Goal: Task Accomplishment & Management: Manage account settings

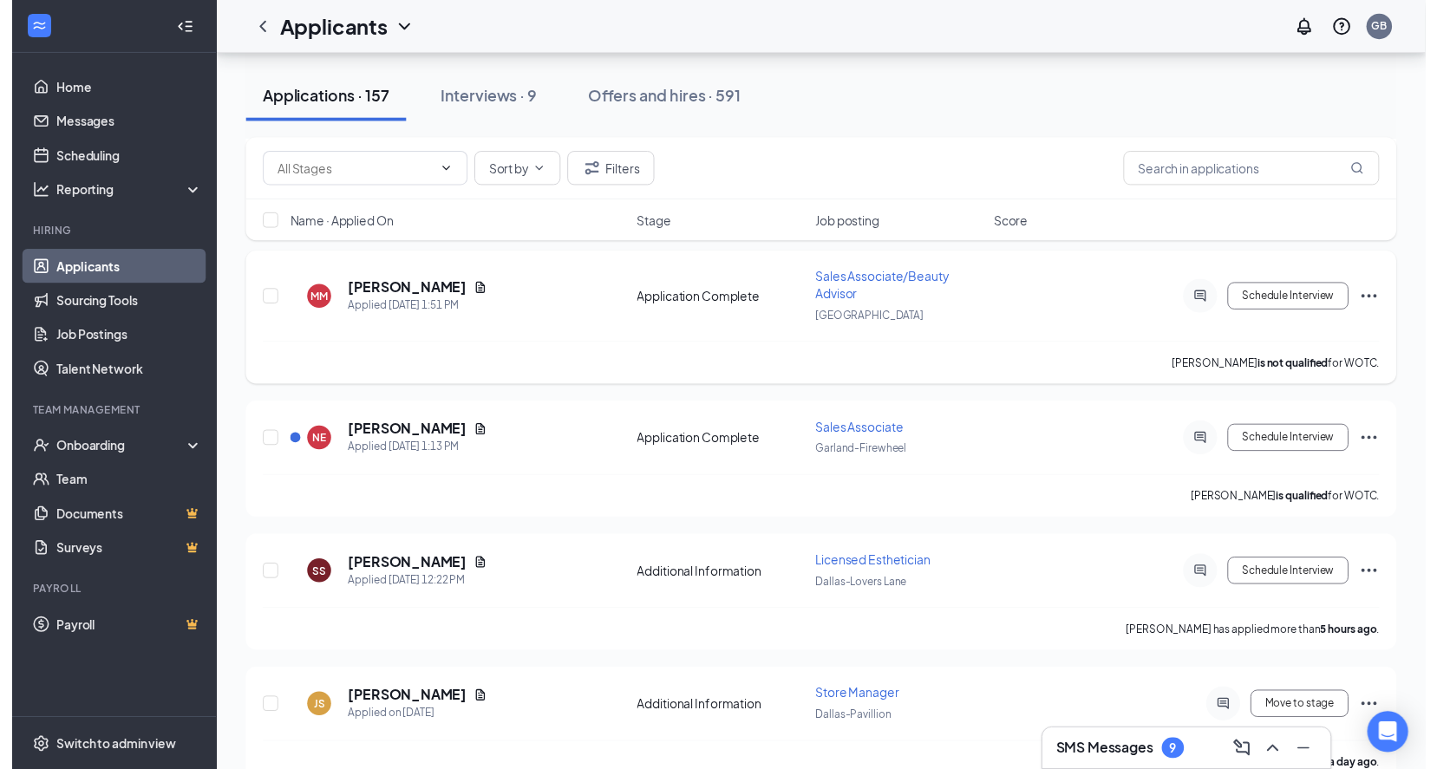
scroll to position [347, 0]
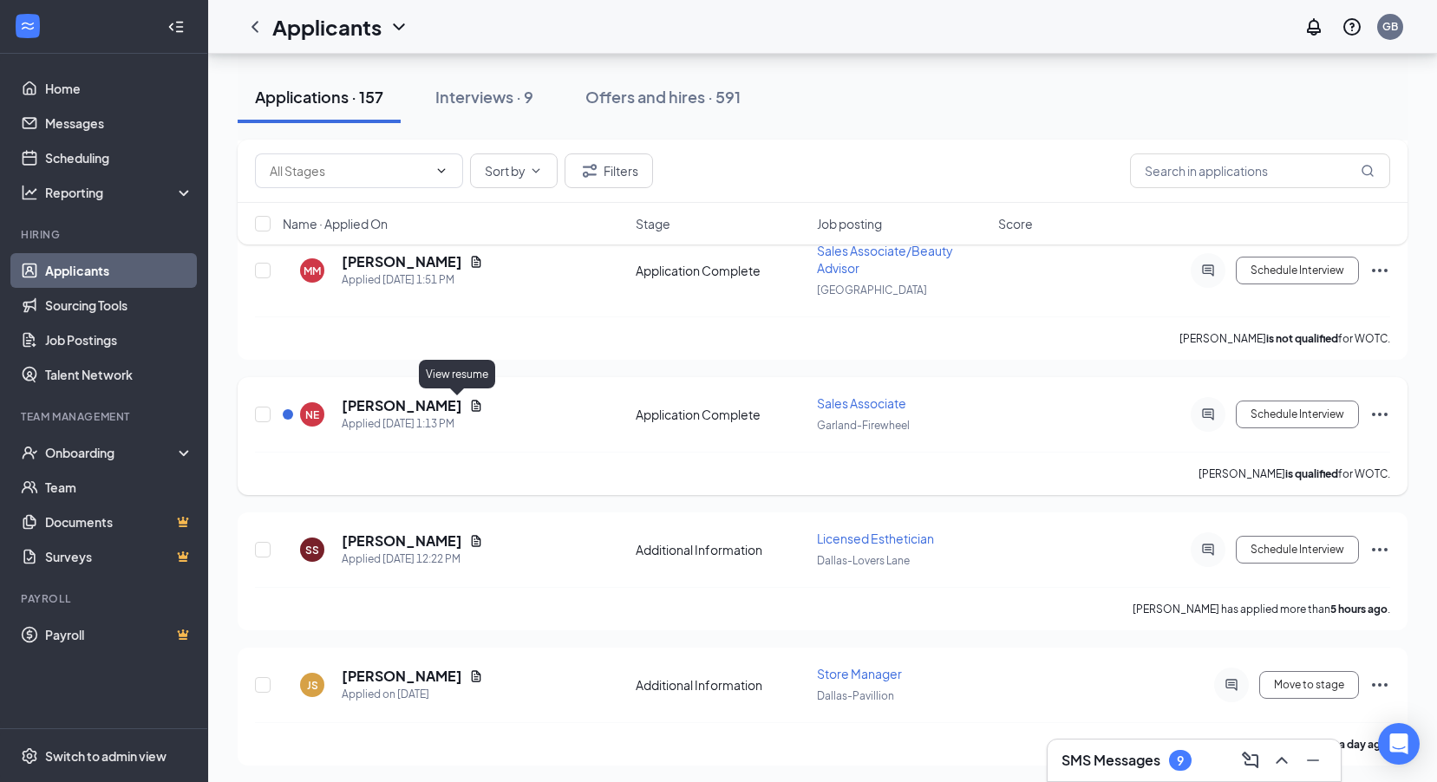
click at [472, 404] on icon "Document" at bounding box center [477, 405] width 10 height 11
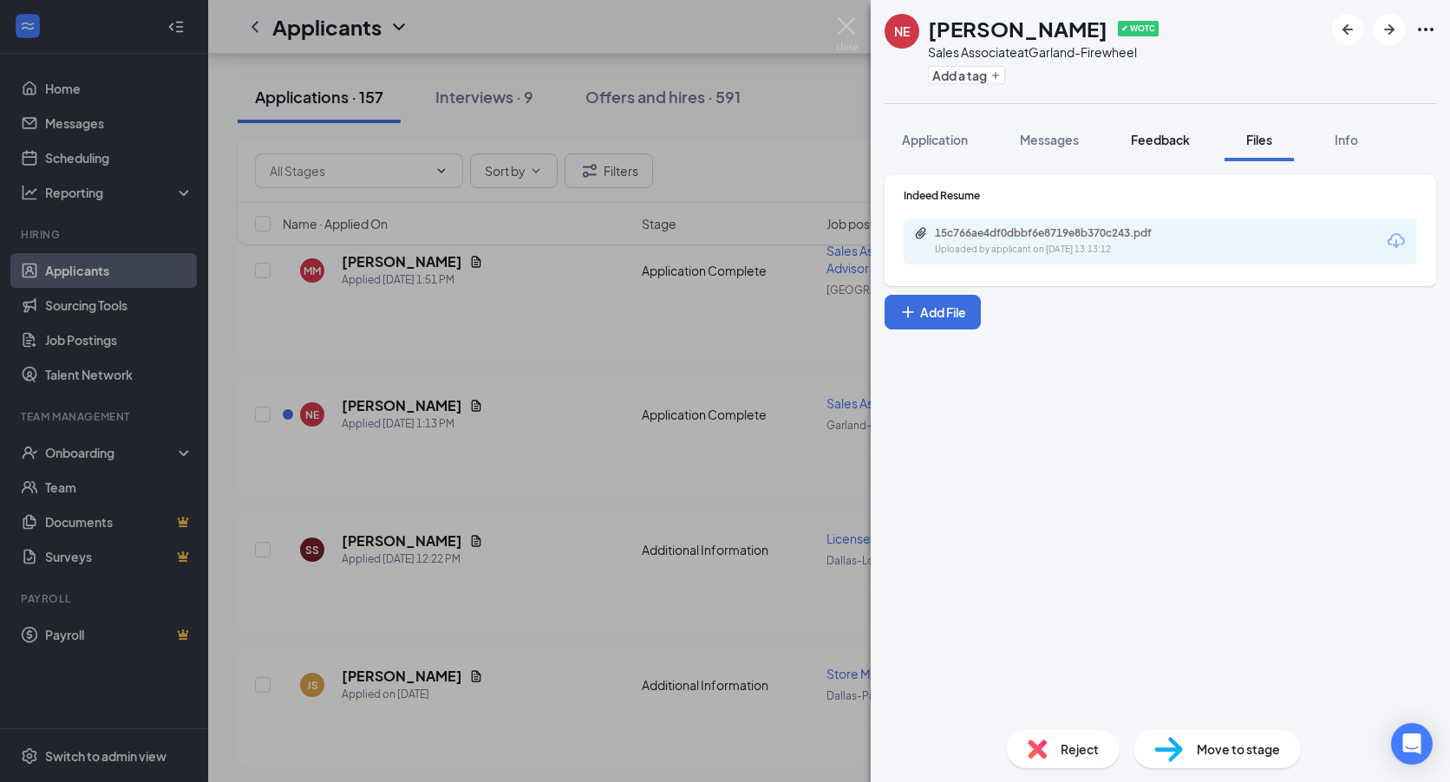
click at [1156, 145] on span "Feedback" at bounding box center [1160, 140] width 59 height 16
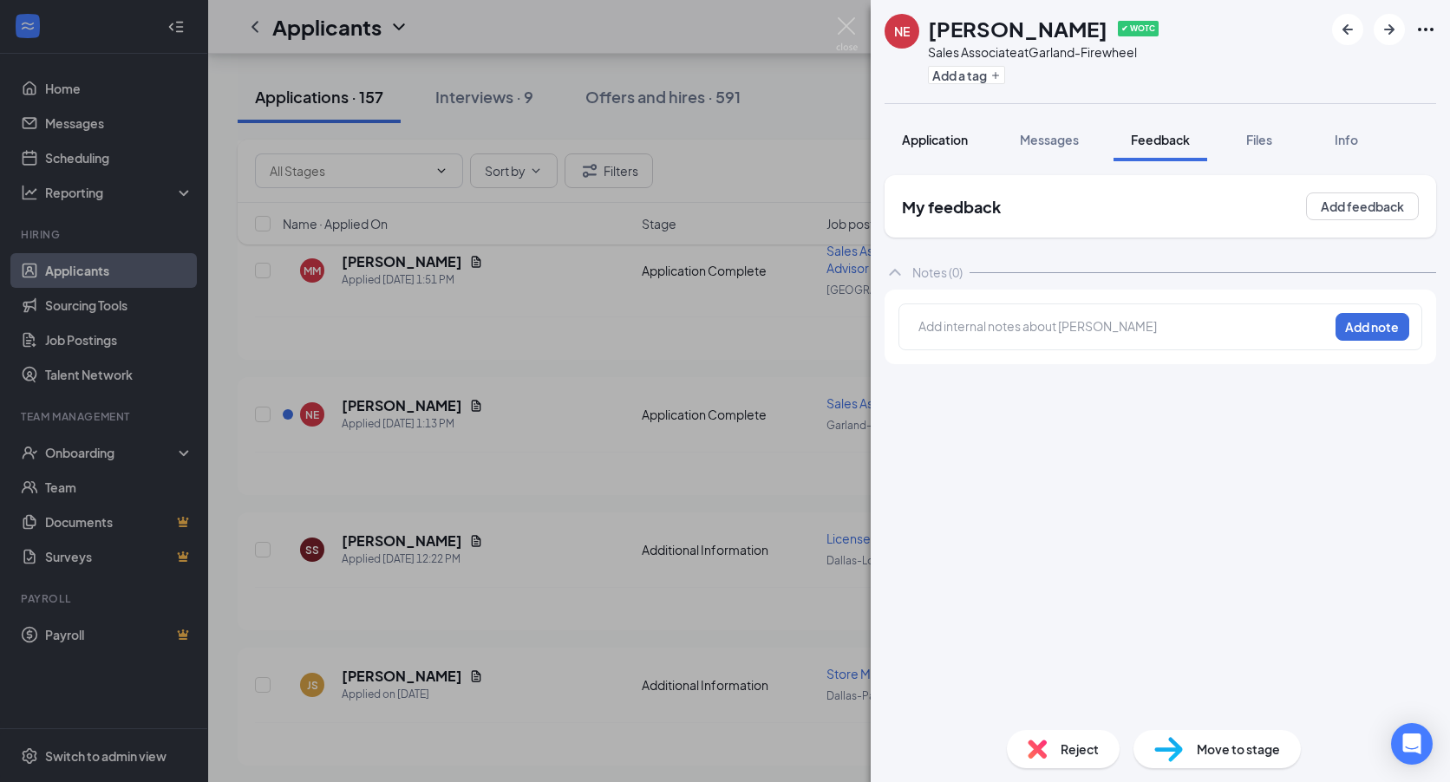
click at [955, 138] on span "Application" at bounding box center [935, 140] width 66 height 16
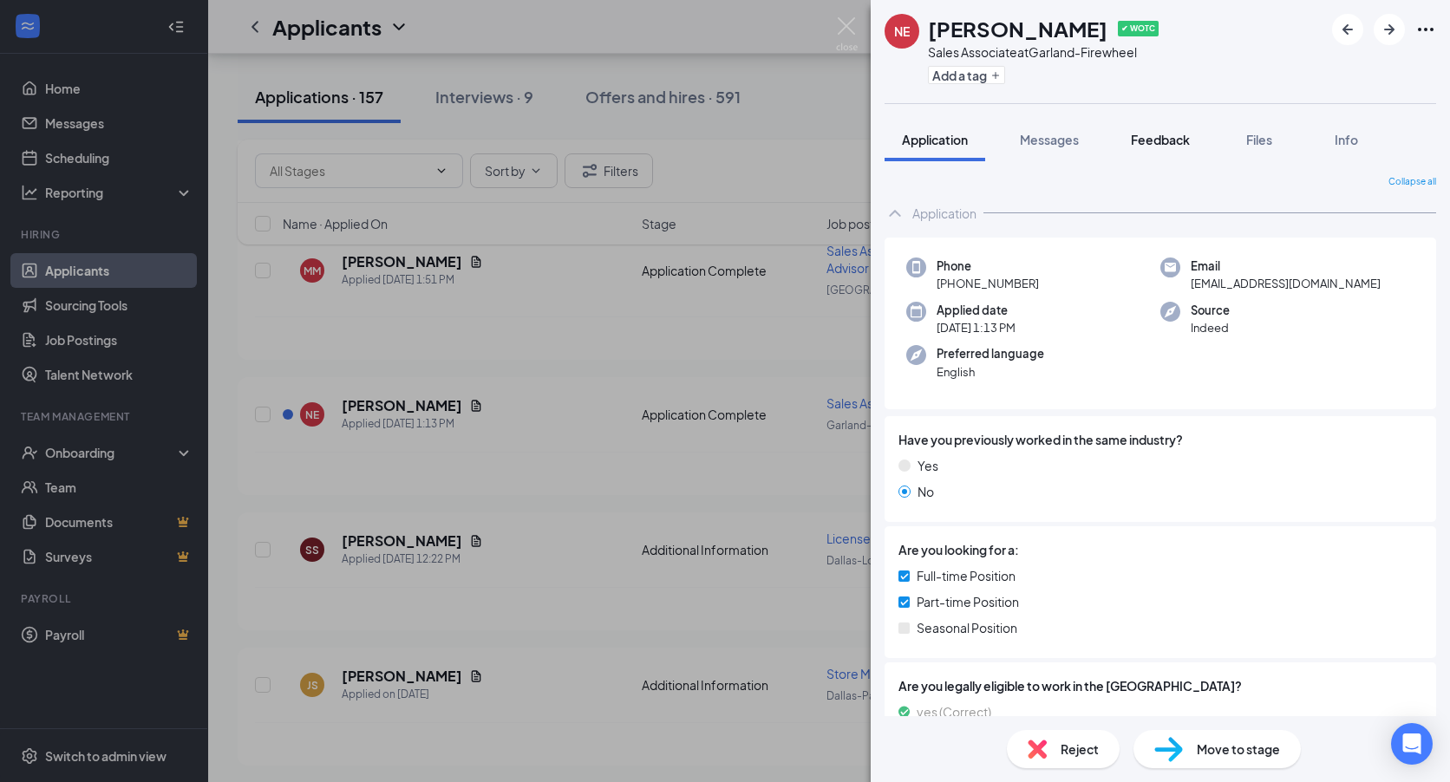
click at [1154, 140] on span "Feedback" at bounding box center [1160, 140] width 59 height 16
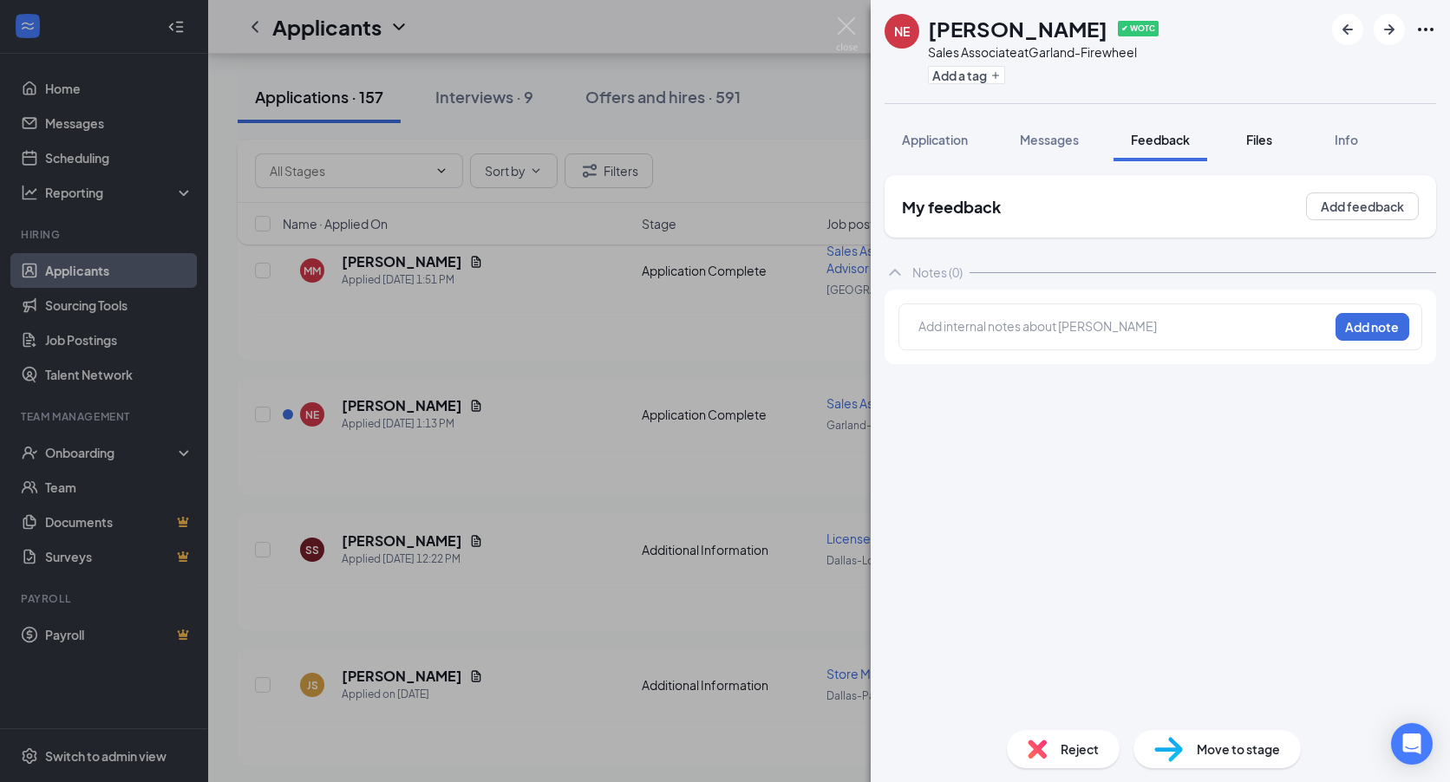
click at [1260, 141] on span "Files" at bounding box center [1259, 140] width 26 height 16
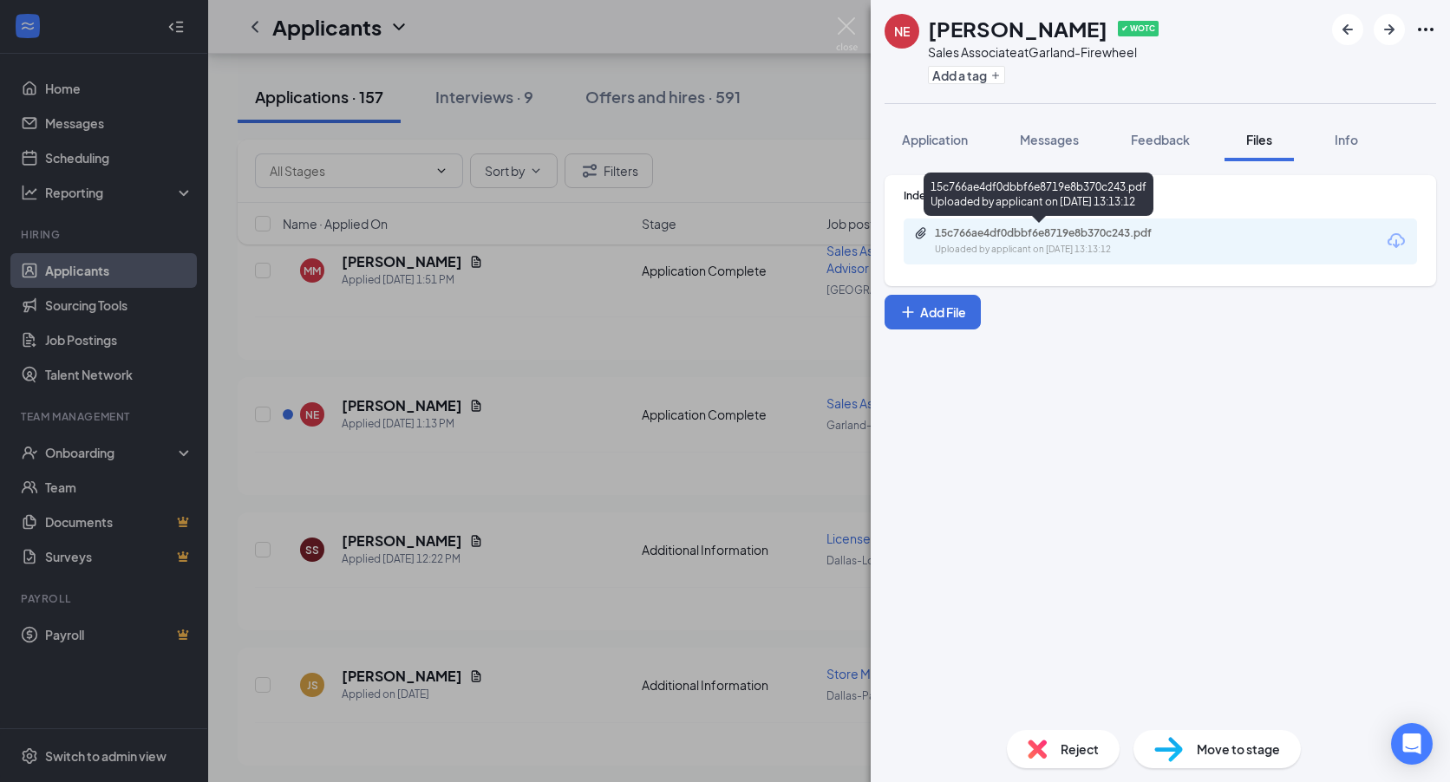
click at [1034, 241] on div "15c766ae4df0dbbf6e8719e8b370c243.pdf Uploaded by applicant on [DATE] 13:13:12" at bounding box center [1054, 241] width 281 height 30
click at [843, 28] on img at bounding box center [847, 34] width 22 height 34
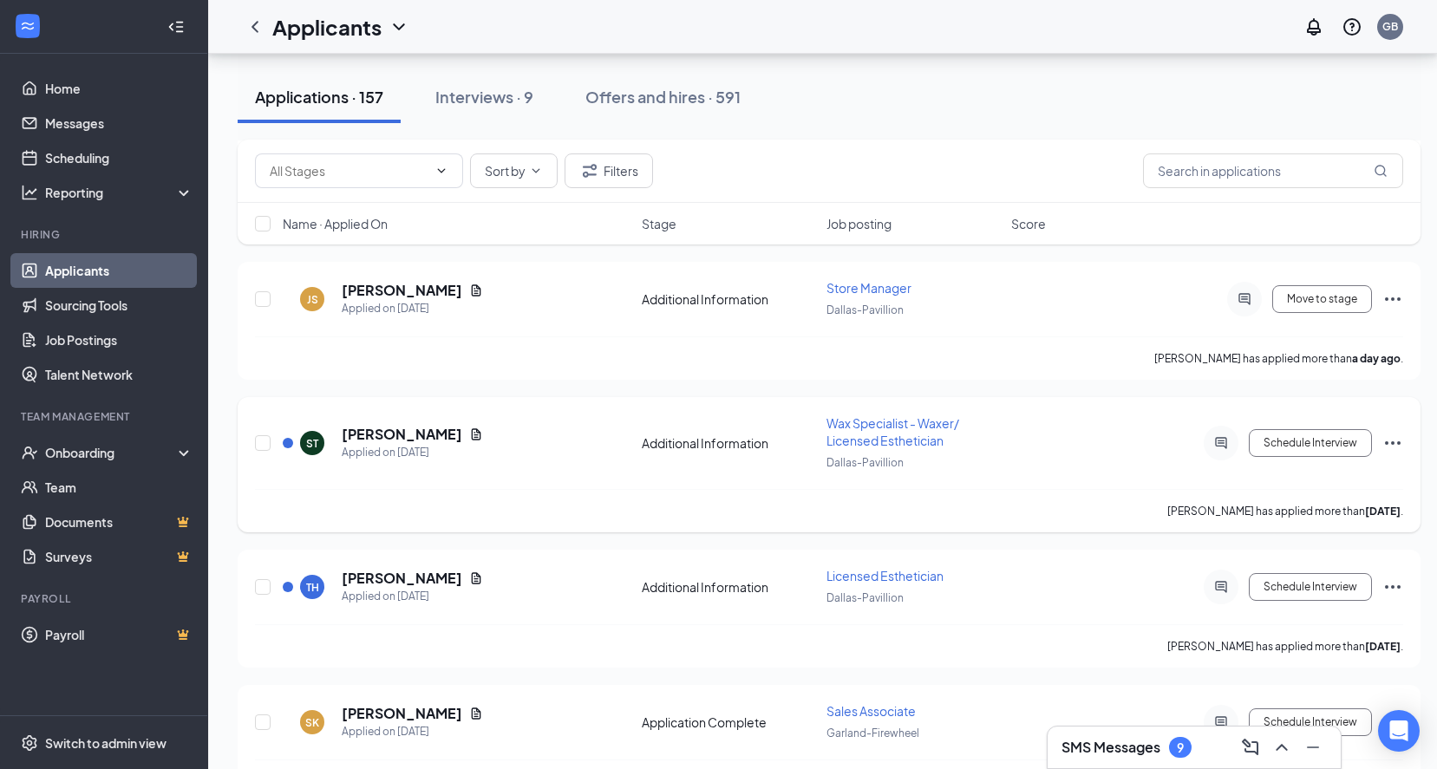
scroll to position [694, 0]
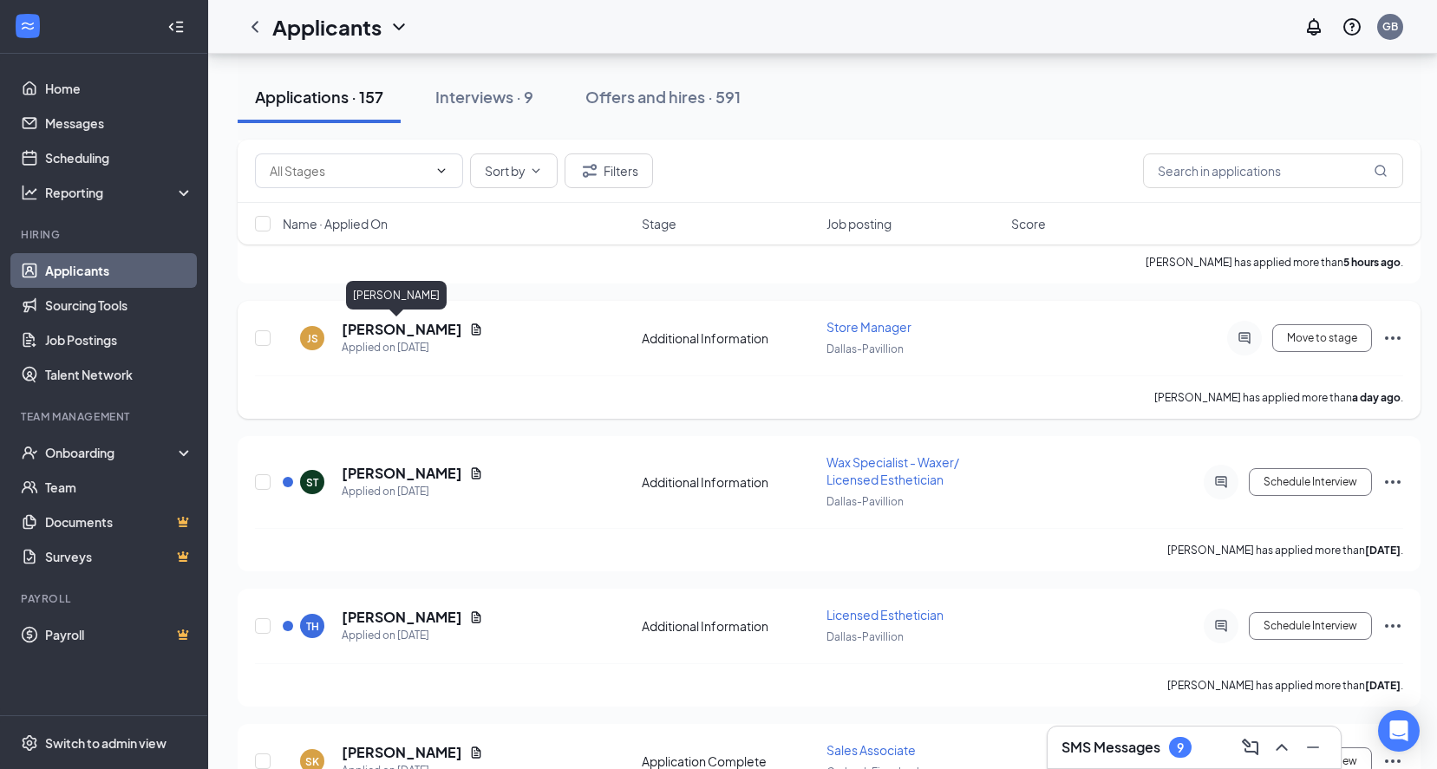
click at [387, 324] on h5 "[PERSON_NAME]" at bounding box center [402, 329] width 121 height 19
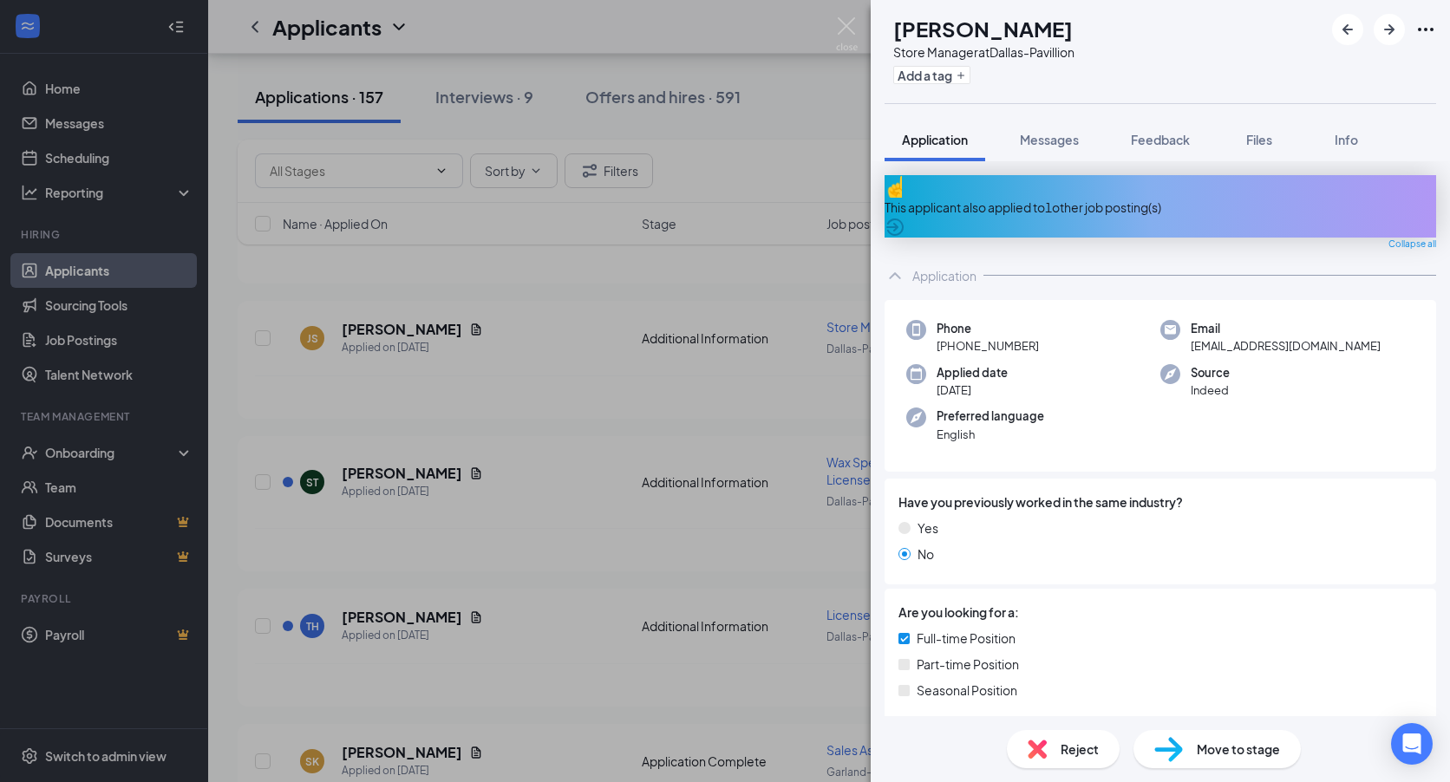
click at [955, 198] on div "This applicant also applied to 1 other job posting(s)" at bounding box center [1160, 207] width 552 height 19
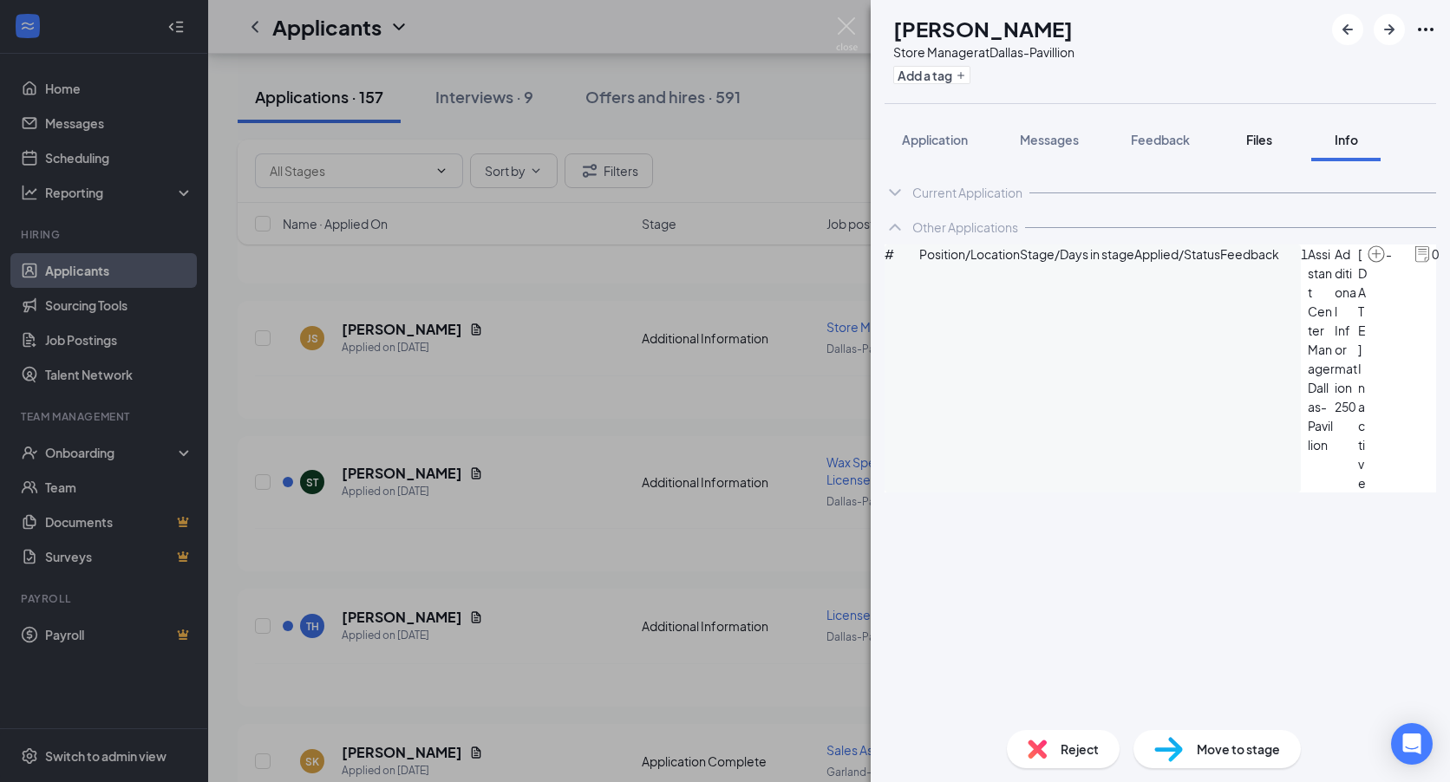
click at [1243, 140] on div "Files" at bounding box center [1259, 139] width 35 height 17
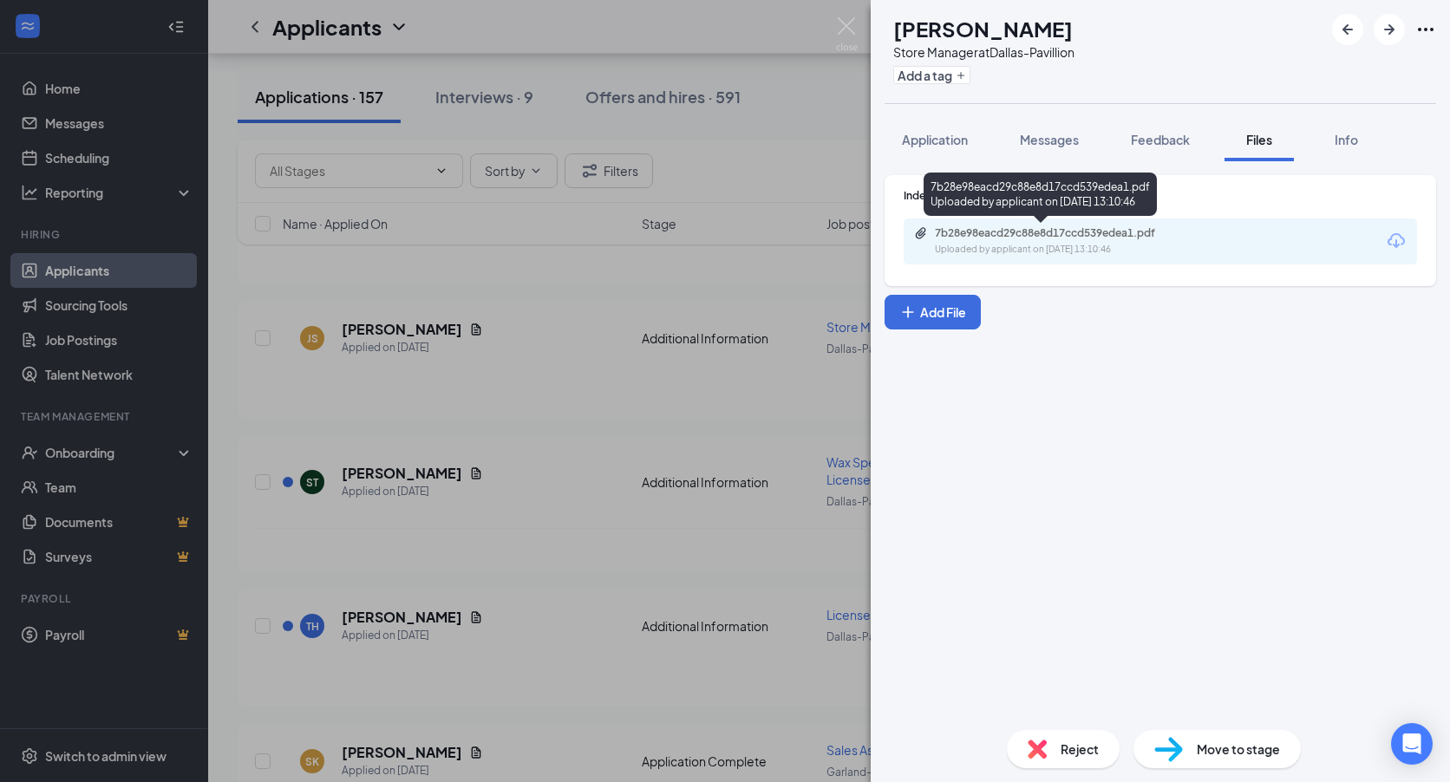
click at [1069, 241] on div "7b28e98eacd29c88e8d17ccd539edea1.pdf Uploaded by applicant on [DATE] 13:10:46" at bounding box center [1054, 241] width 281 height 30
click at [851, 19] on img at bounding box center [847, 34] width 22 height 34
